Goal: Navigation & Orientation: Find specific page/section

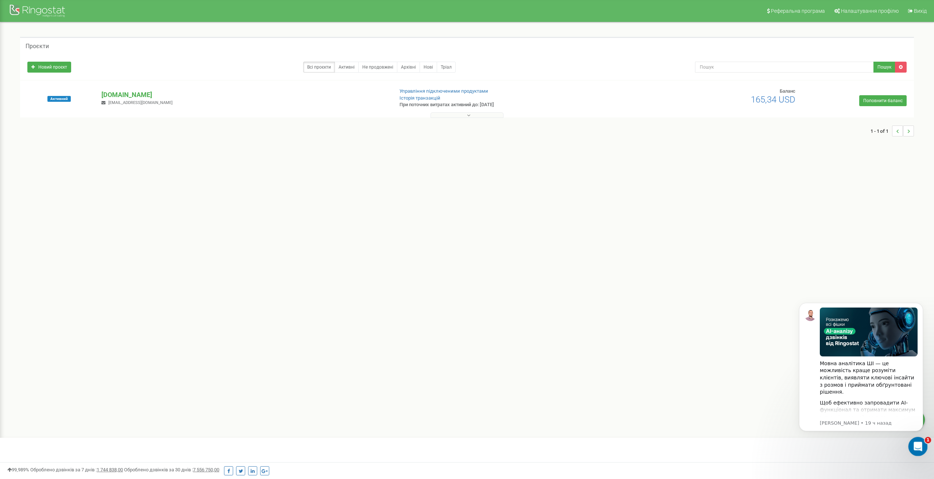
click at [911, 446] on div "Открыть службу сообщений Intercom" at bounding box center [917, 445] width 24 height 24
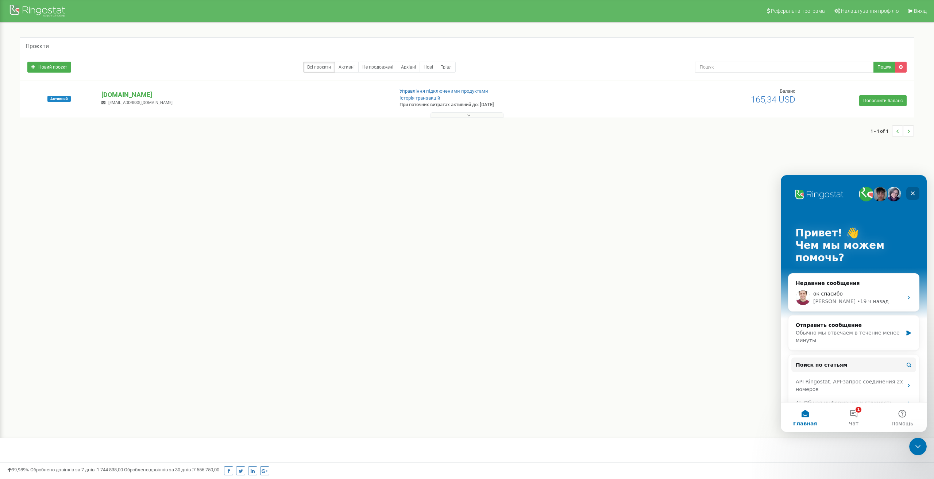
click at [914, 191] on icon "Закрыть" at bounding box center [913, 193] width 6 height 6
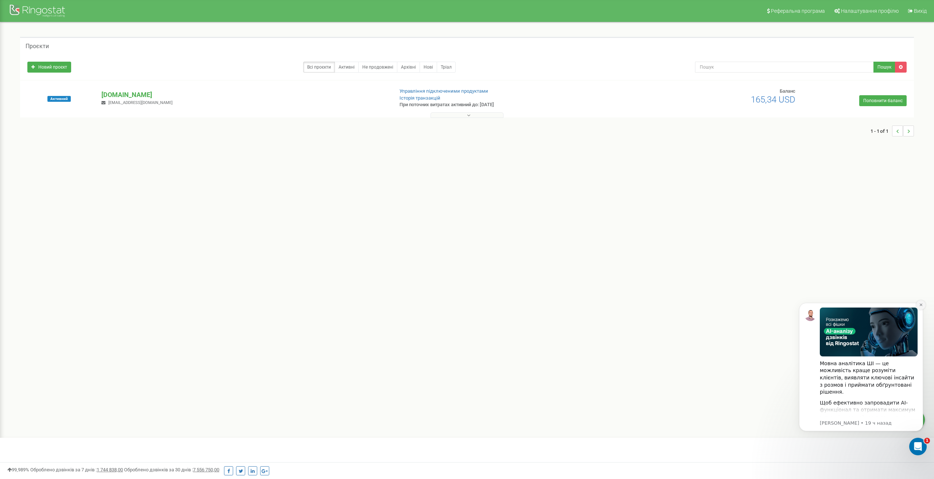
click at [920, 305] on icon "Dismiss notification" at bounding box center [921, 305] width 4 height 4
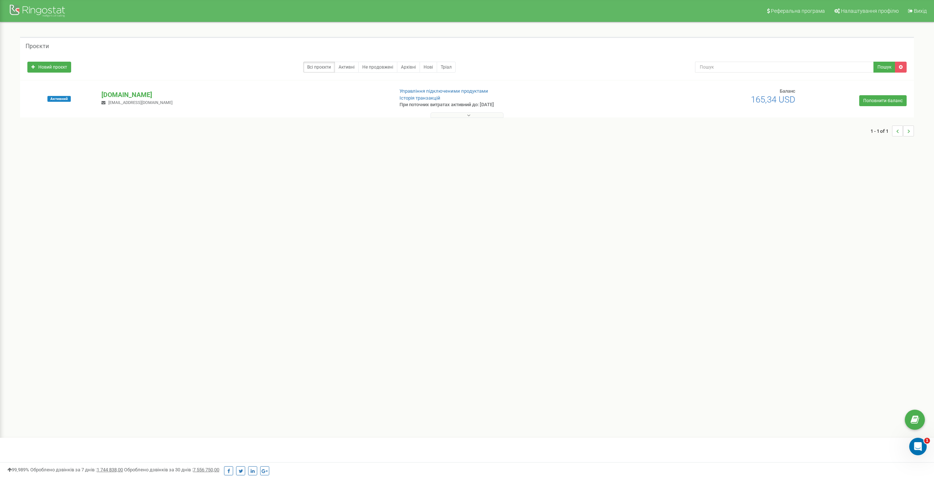
click at [746, 270] on div "Реферальна програма Налаштування профілю Вихід Проєкти Новий проєкт Всі проєкти…" at bounding box center [467, 219] width 934 height 438
click at [465, 116] on button at bounding box center [466, 114] width 73 height 5
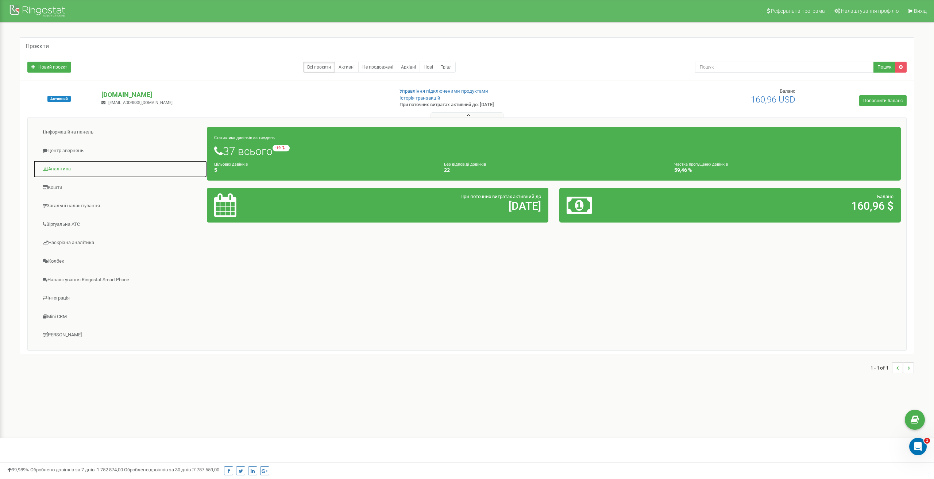
click at [65, 168] on link "Аналiтика" at bounding box center [120, 169] width 174 height 18
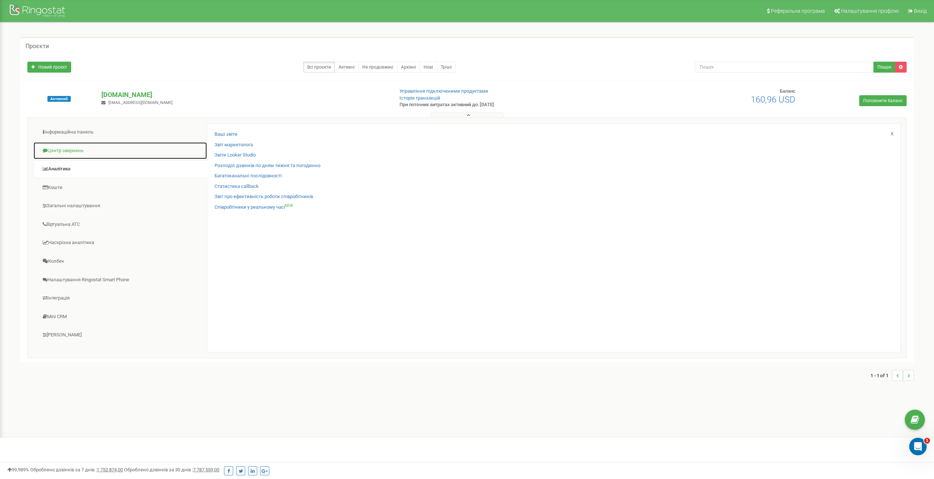
click at [65, 147] on link "Центр звернень" at bounding box center [120, 151] width 174 height 18
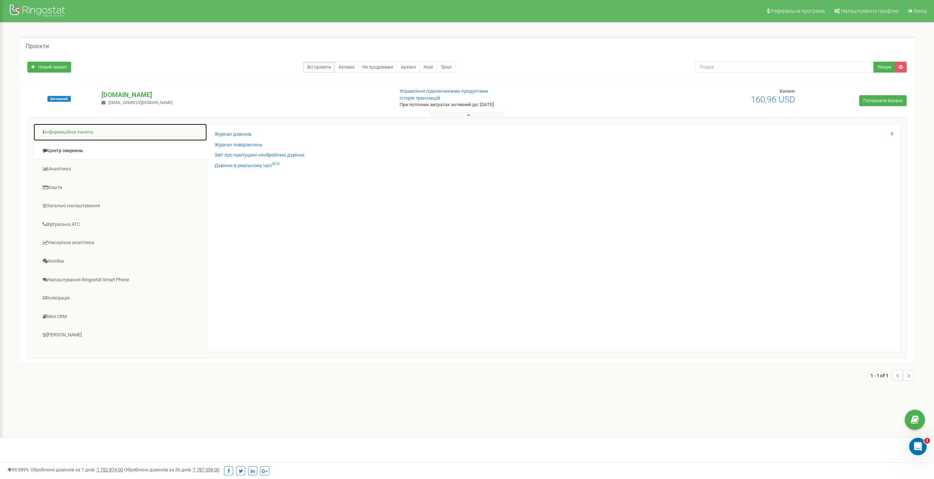
click at [64, 131] on link "Інформаційна панель" at bounding box center [120, 132] width 174 height 18
